Goal: Information Seeking & Learning: Find contact information

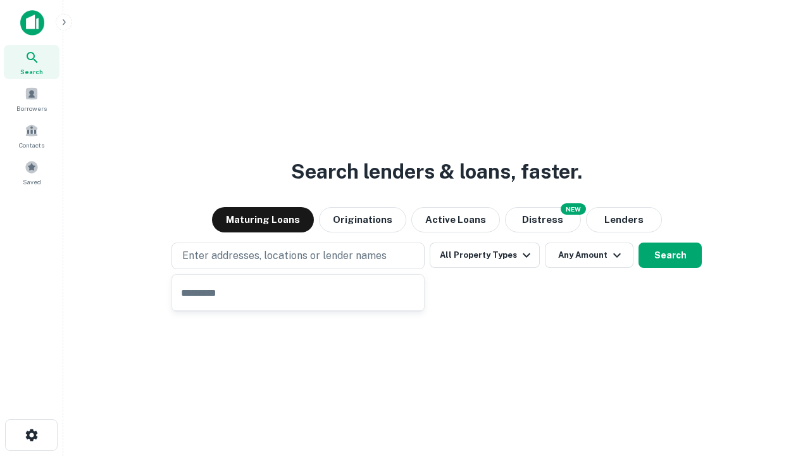
type input "**********"
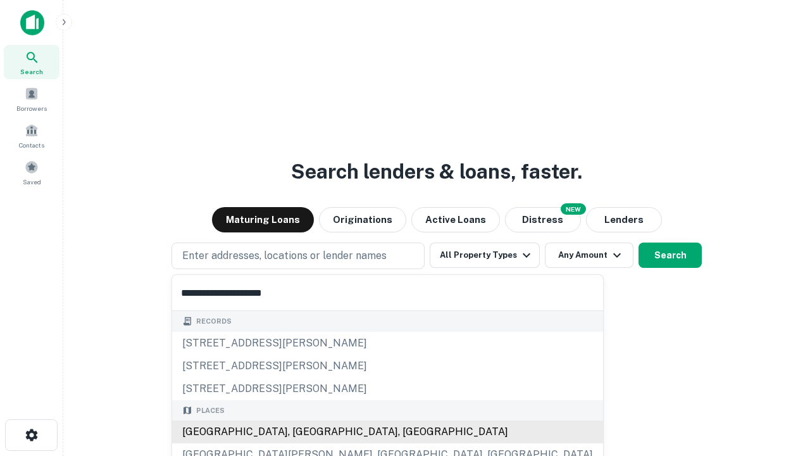
click at [302, 432] on div "Santa Monica, CA, USA" at bounding box center [387, 431] width 431 height 23
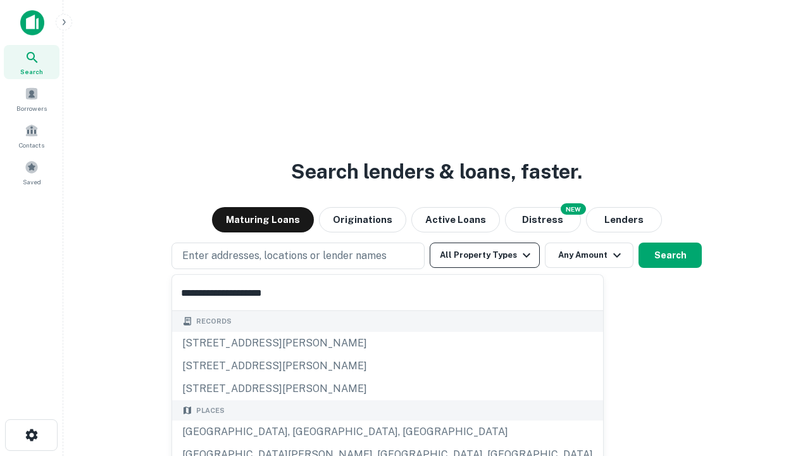
click at [485, 255] on button "All Property Types" at bounding box center [485, 254] width 110 height 25
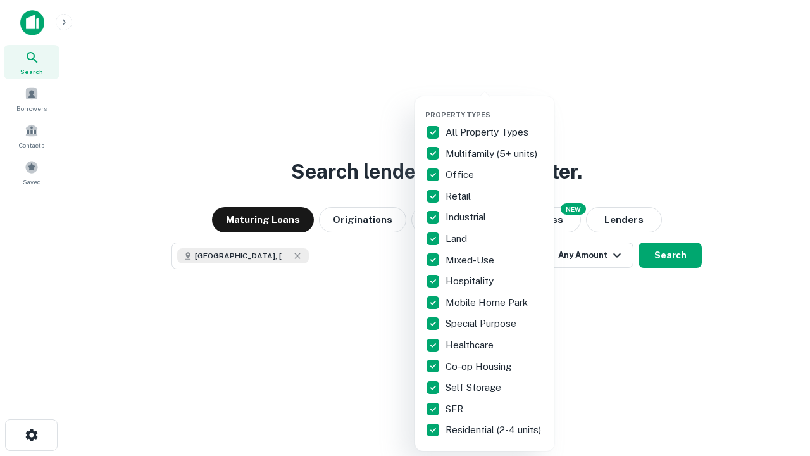
click at [495, 106] on button "button" at bounding box center [494, 106] width 139 height 1
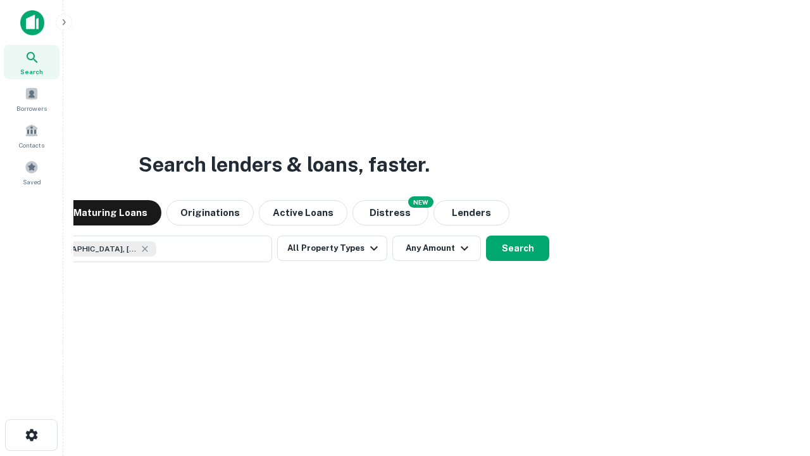
scroll to position [20, 0]
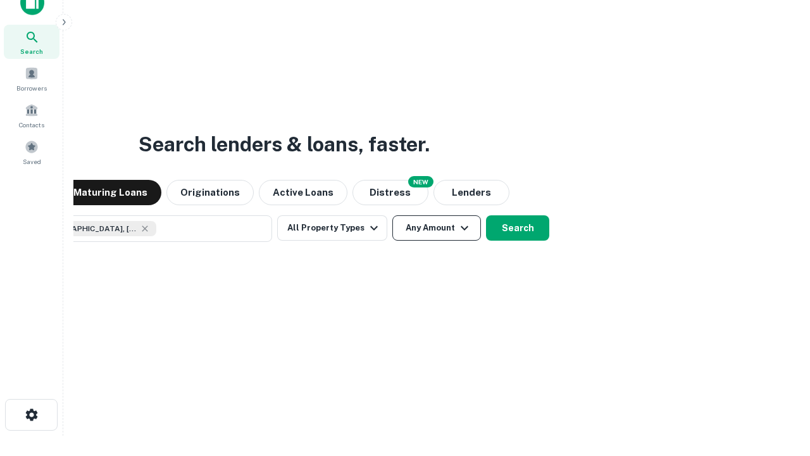
click at [392, 215] on button "Any Amount" at bounding box center [436, 227] width 89 height 25
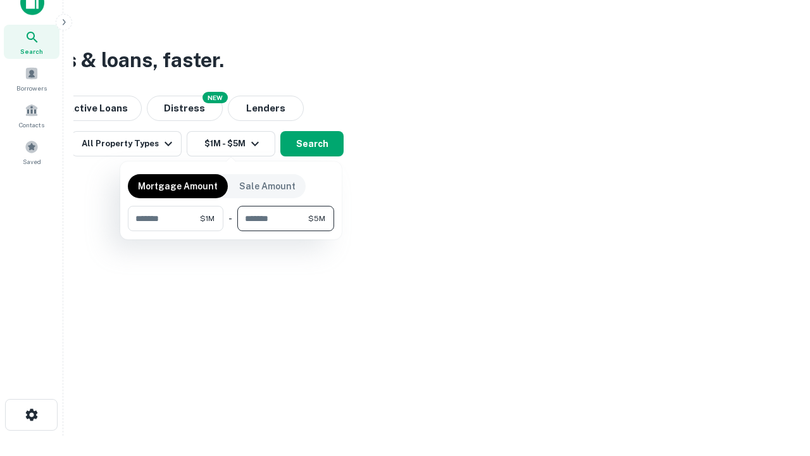
type input "*******"
click at [231, 231] on button "button" at bounding box center [231, 231] width 206 height 1
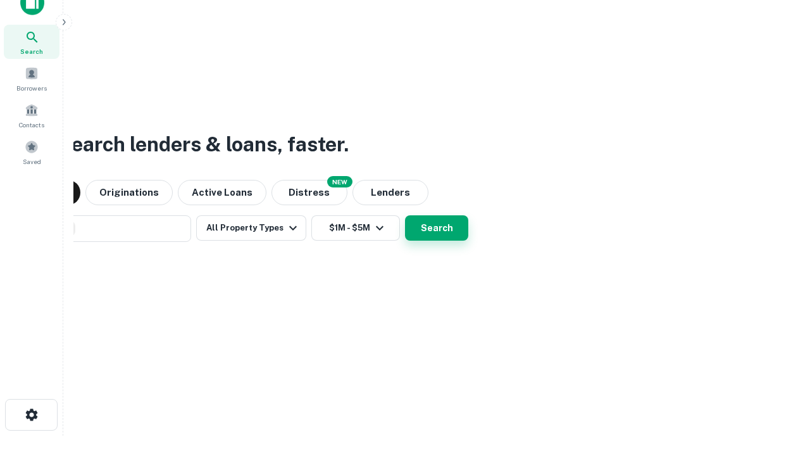
click at [405, 215] on button "Search" at bounding box center [436, 227] width 63 height 25
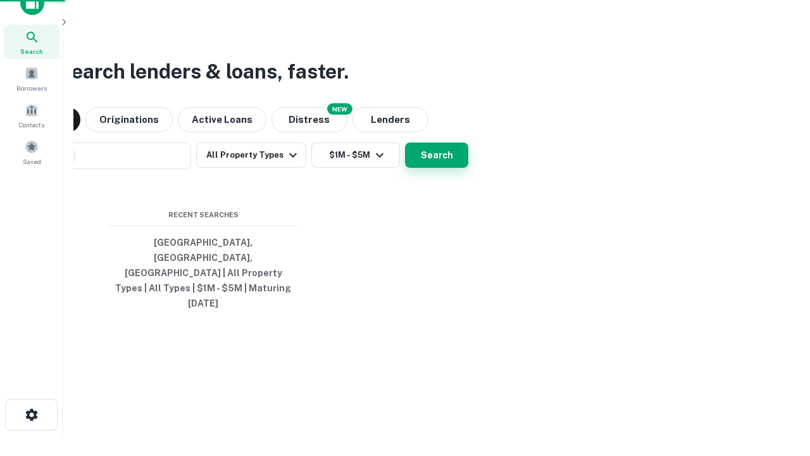
scroll to position [34, 358]
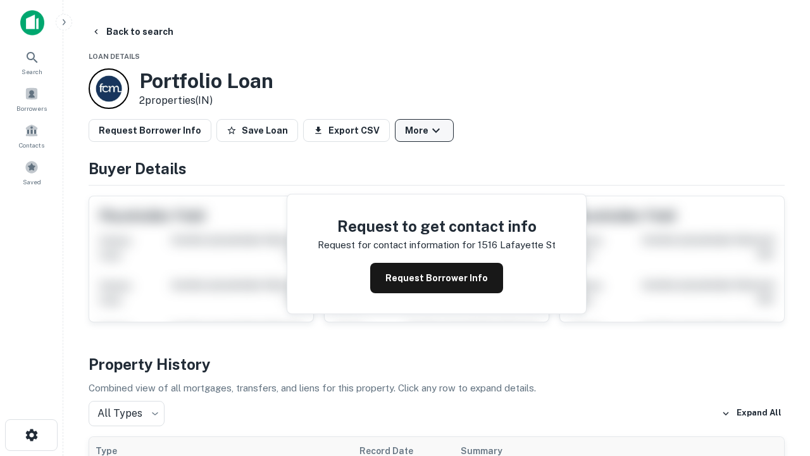
click at [424, 130] on button "More" at bounding box center [424, 130] width 59 height 23
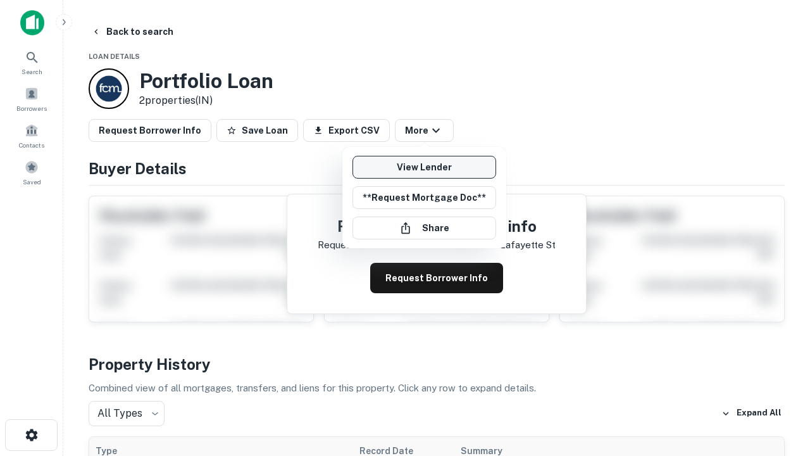
click at [424, 167] on link "View Lender" at bounding box center [424, 167] width 144 height 23
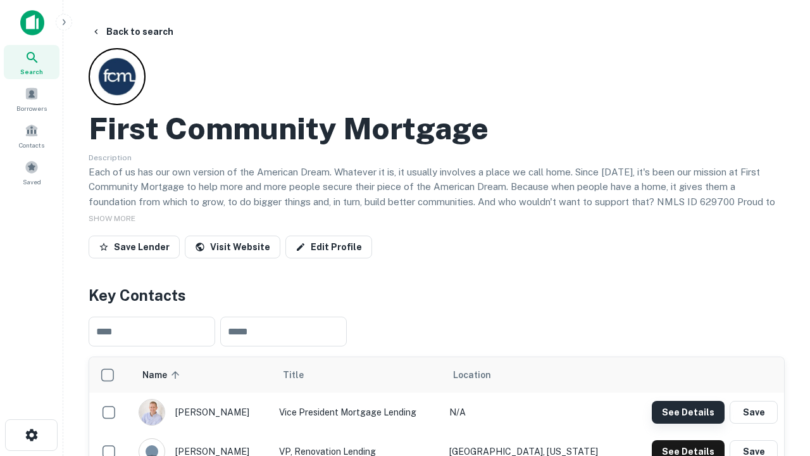
click at [688, 411] on button "See Details" at bounding box center [688, 412] width 73 height 23
click at [31, 435] on icon "button" at bounding box center [31, 434] width 15 height 15
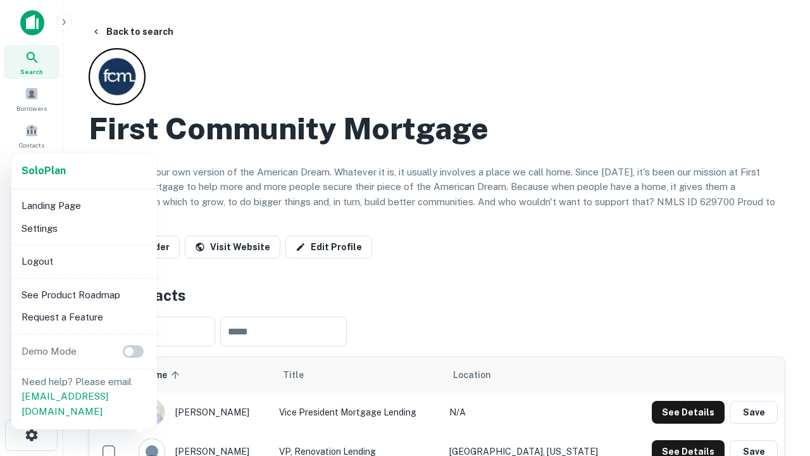
click at [84, 261] on li "Logout" at bounding box center [83, 261] width 135 height 23
